Goal: Task Accomplishment & Management: Manage account settings

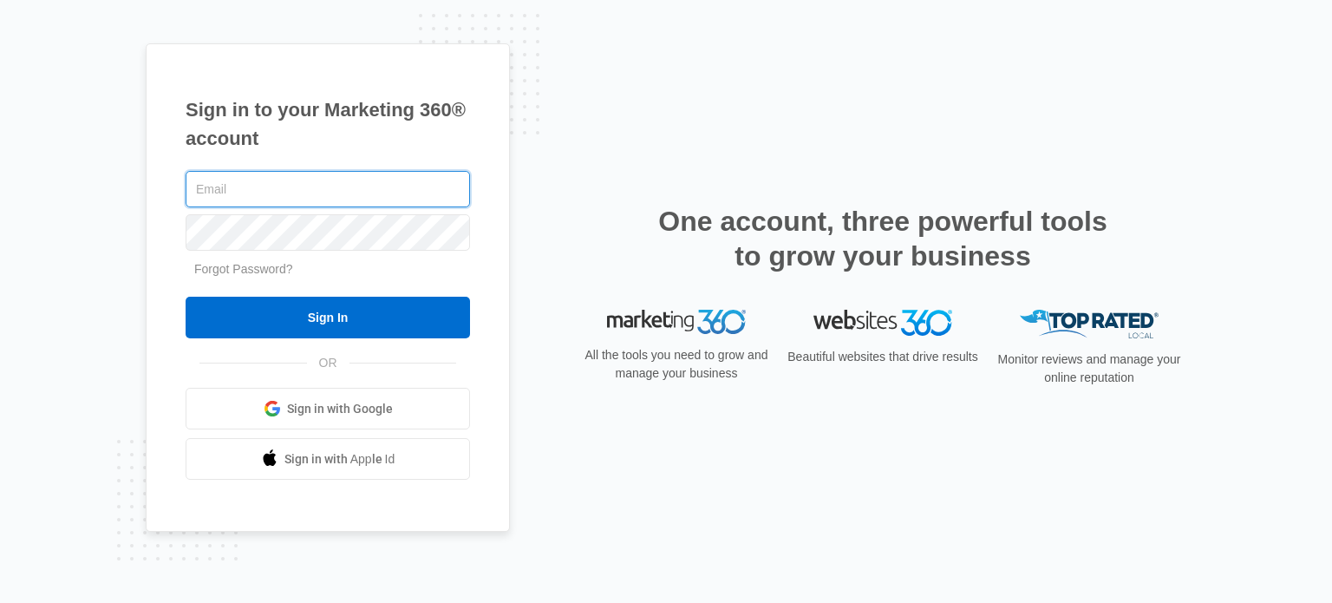
type input "Jasmine.gooden@maplebearusa.com"
click at [493, 213] on div "Sign in to your Marketing 360® account Jasmine.gooden@maplebearusa.com Forgot P…" at bounding box center [328, 287] width 364 height 489
click at [186, 297] on input "Sign In" at bounding box center [328, 318] width 285 height 42
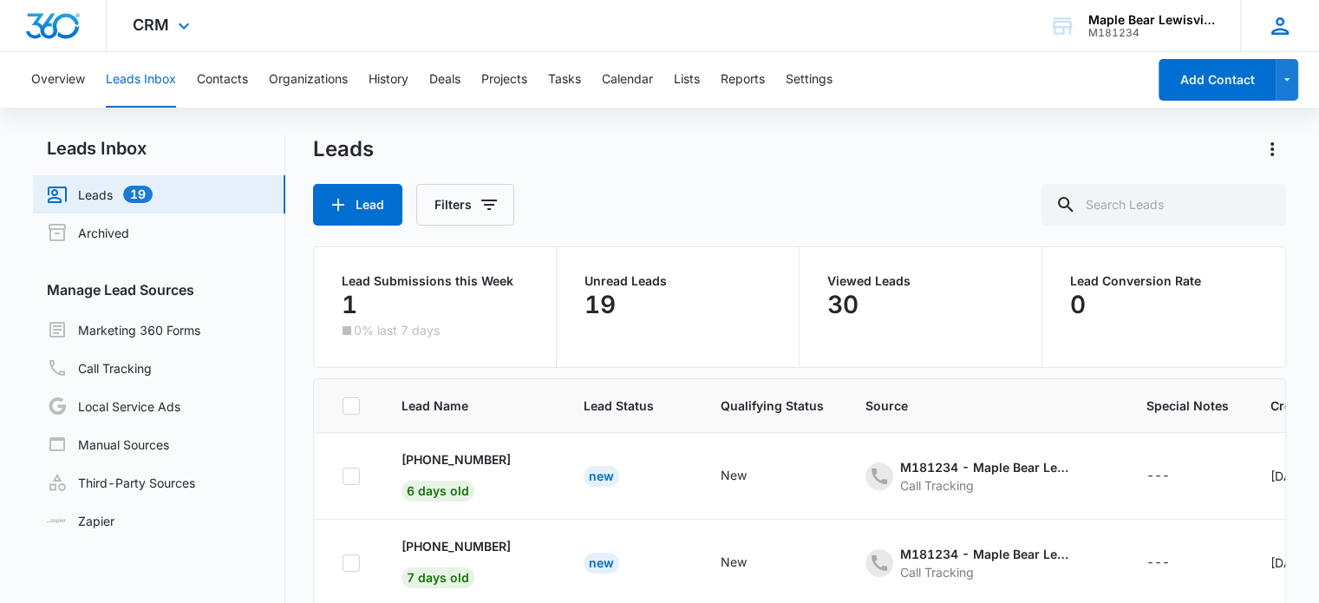
click at [1276, 38] on div "JG [PERSON_NAME] [EMAIL_ADDRESS][PERSON_NAME][DOMAIN_NAME] My Profile Notificat…" at bounding box center [1279, 25] width 79 height 51
